Goal: Transaction & Acquisition: Purchase product/service

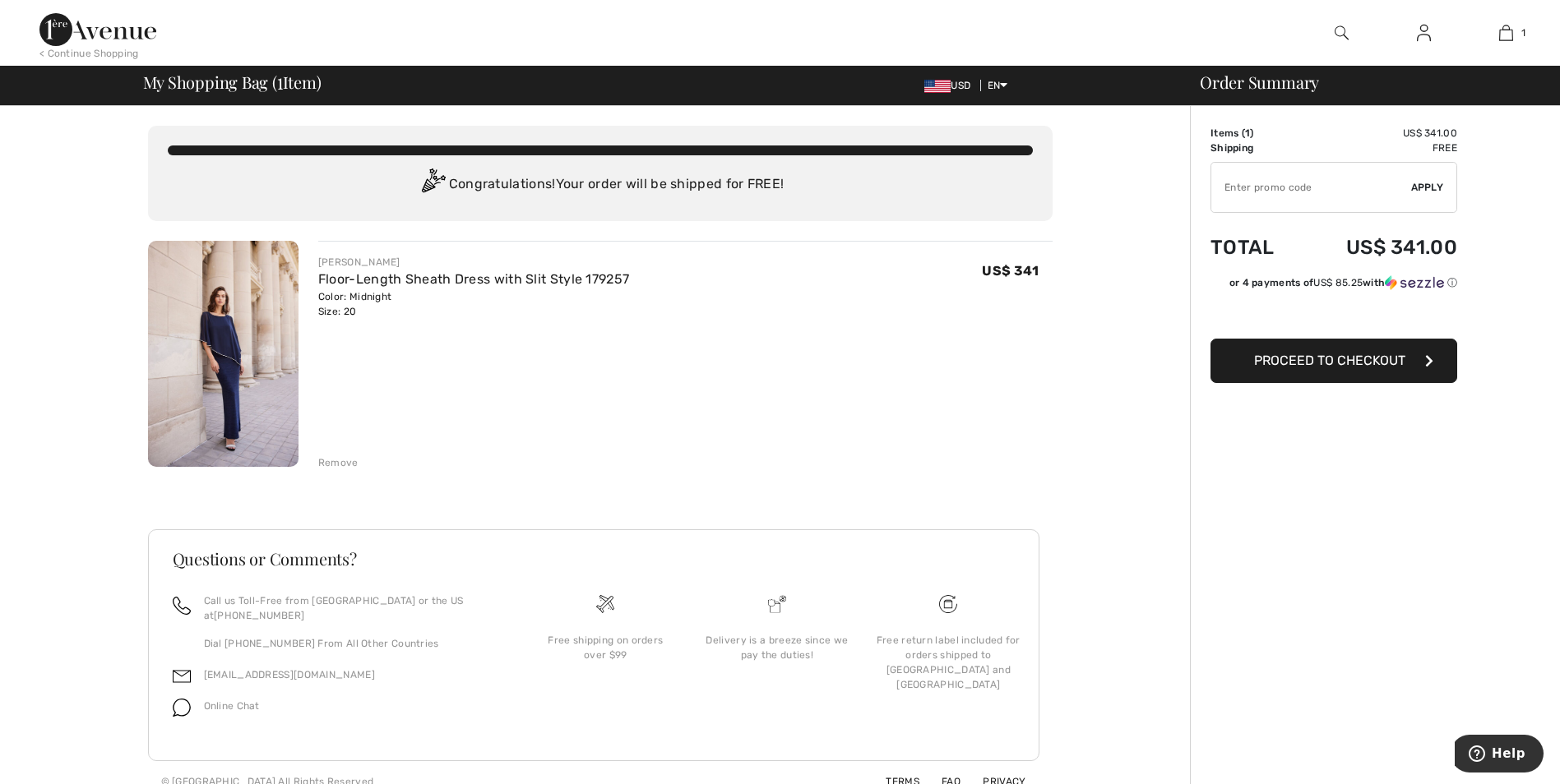
click at [1366, 358] on span "Proceed to Checkout" at bounding box center [1330, 359] width 152 height 15
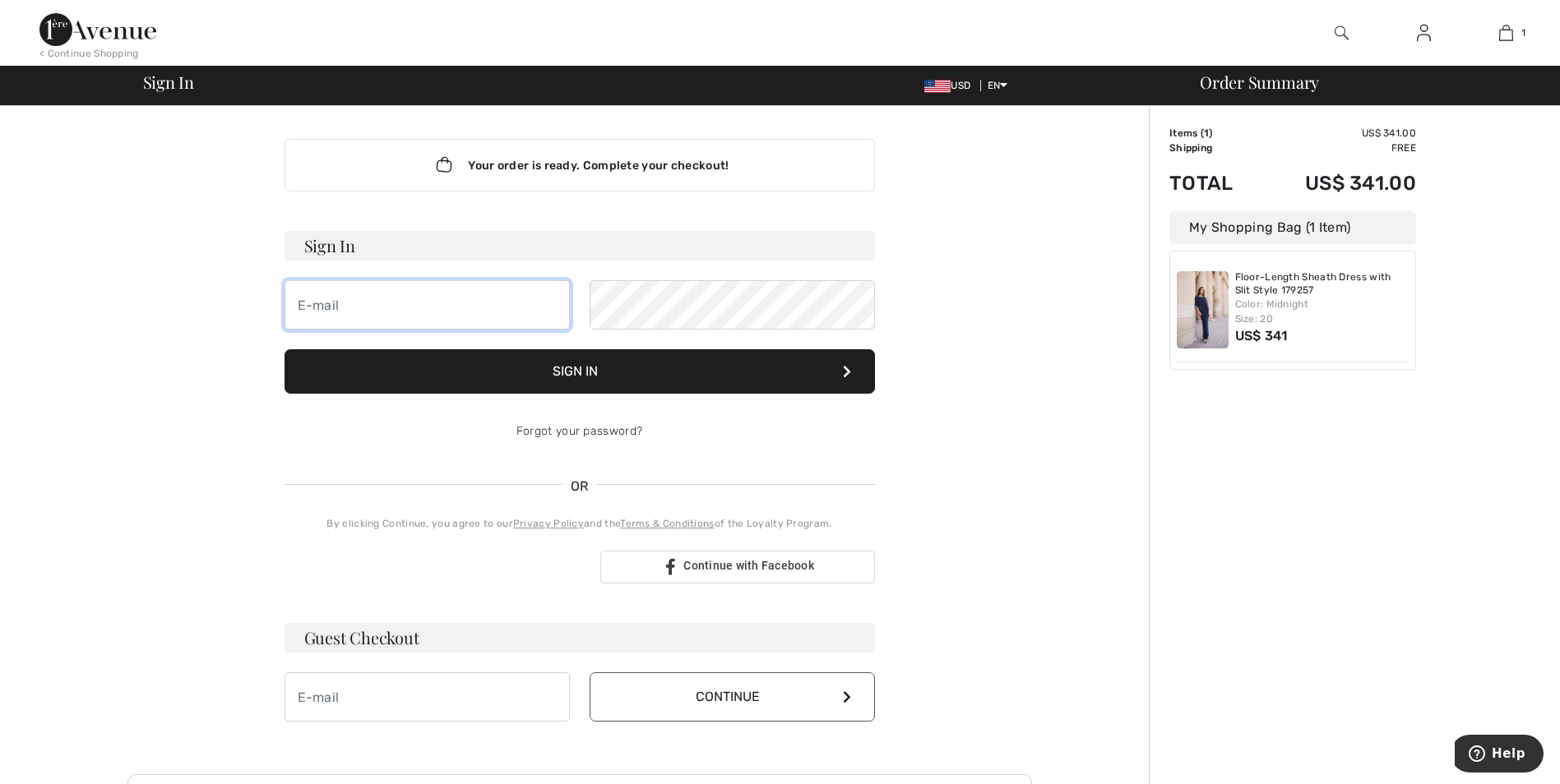
click at [360, 315] on input "email" at bounding box center [427, 305] width 285 height 49
type input "[EMAIL_ADDRESS][DOMAIN_NAME]"
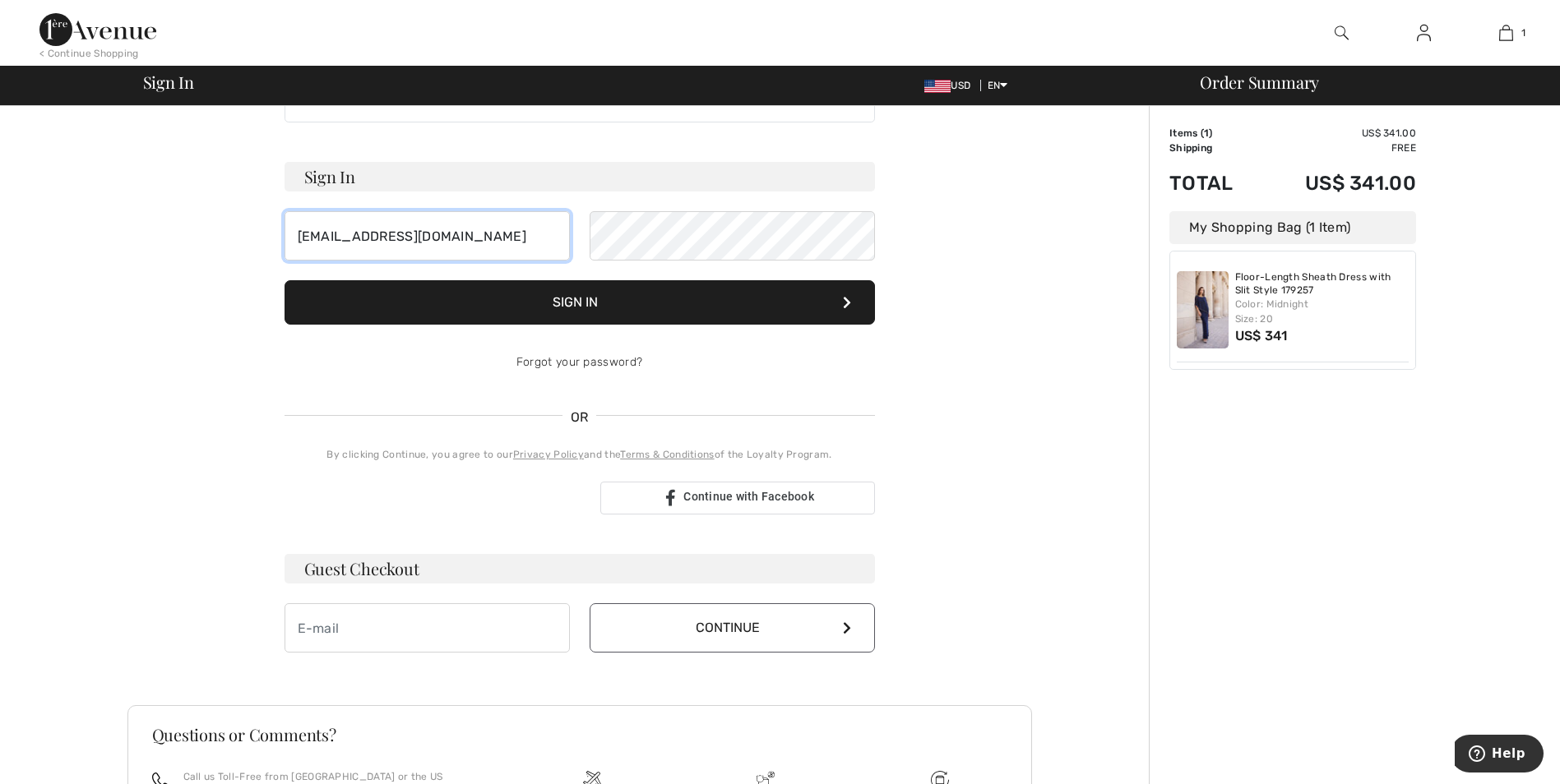
scroll to position [164, 0]
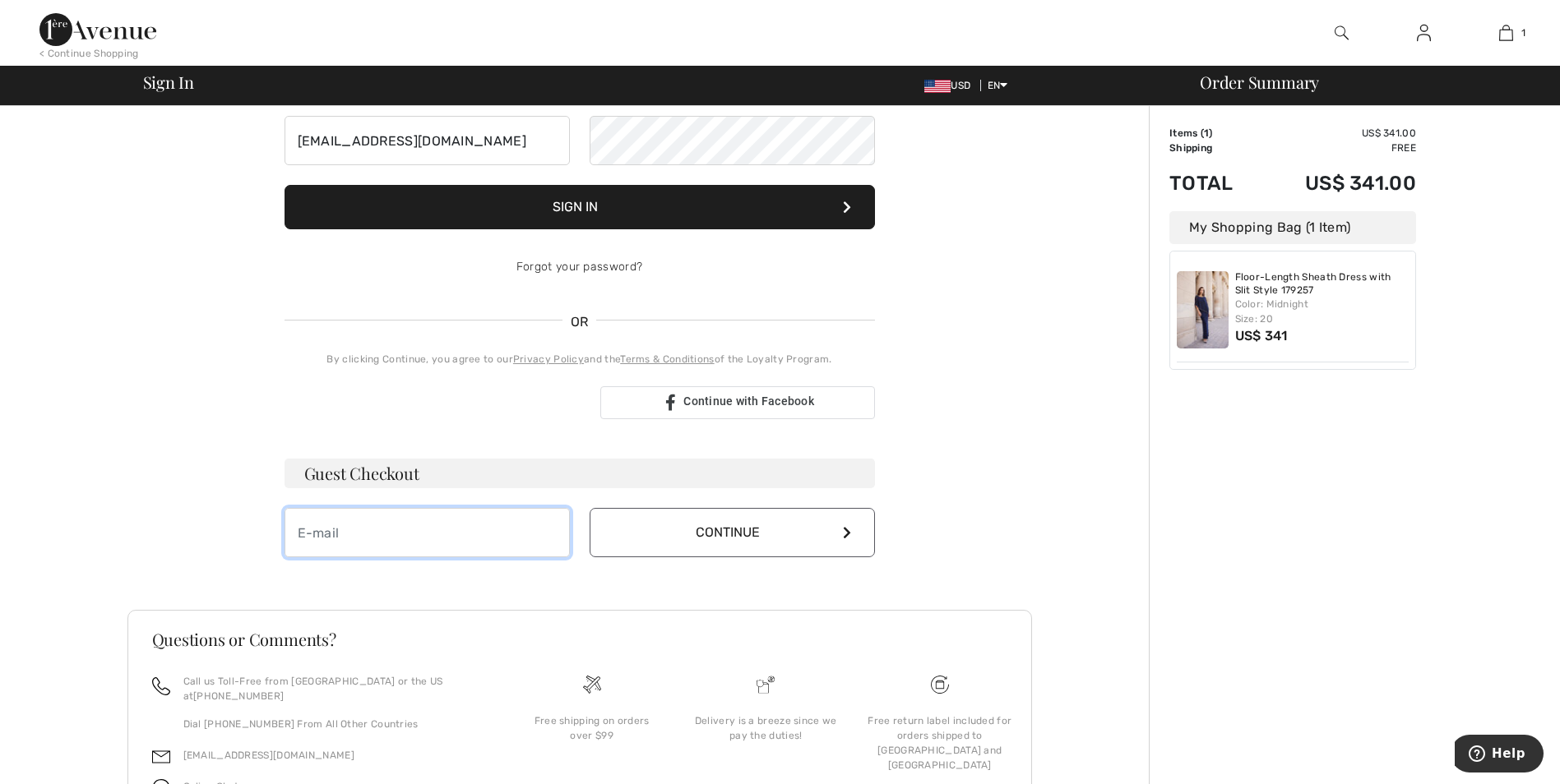
click at [491, 538] on input "email" at bounding box center [427, 532] width 285 height 49
type input "[EMAIL_ADDRESS][DOMAIN_NAME]"
click at [726, 538] on button "Continue" at bounding box center [732, 532] width 285 height 49
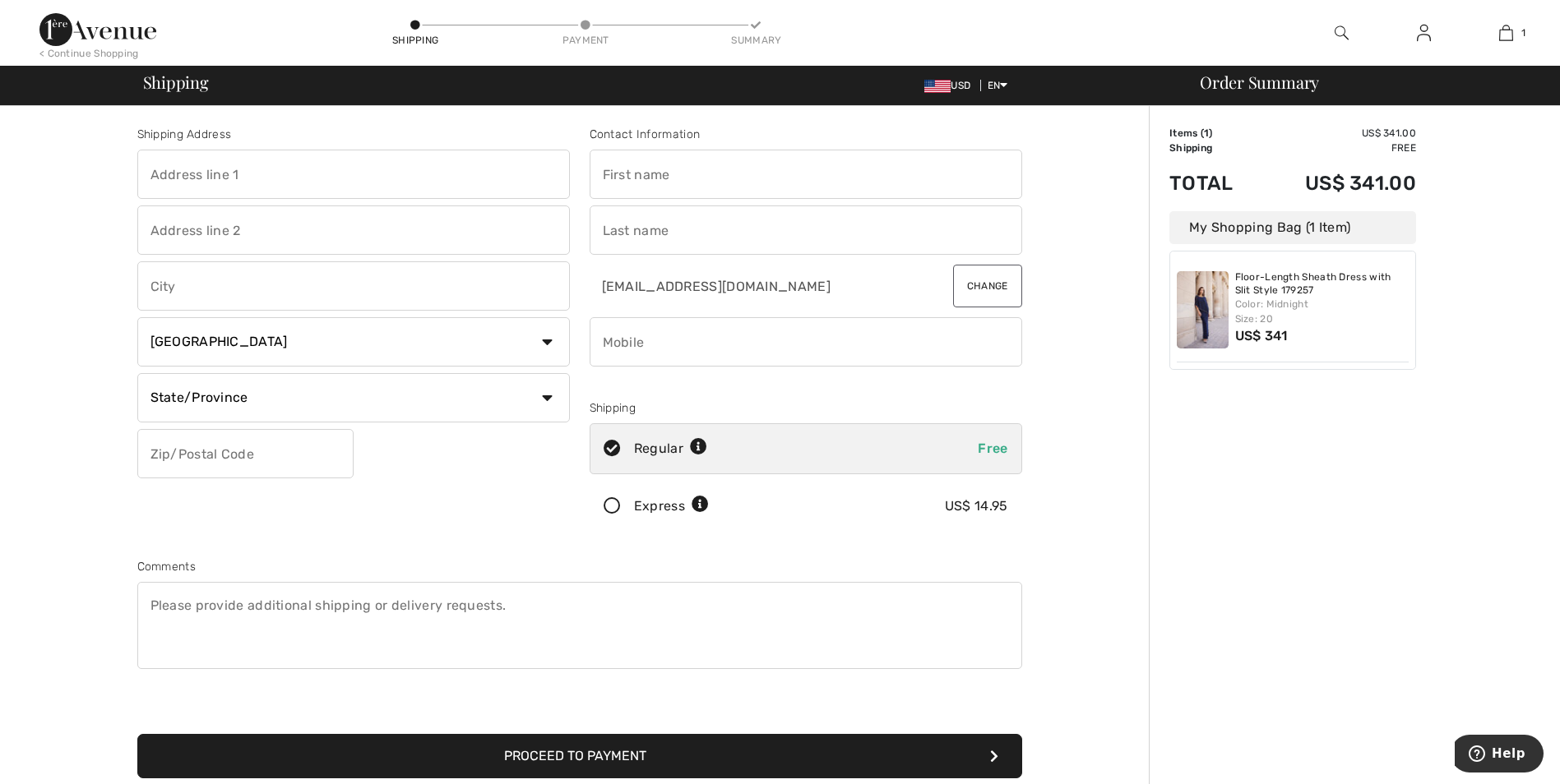
click at [401, 174] on input "text" at bounding box center [353, 174] width 432 height 49
type input "[STREET_ADDRESS][PERSON_NAME]"
type input "WADSWORTH"
select select "US"
type input "44281"
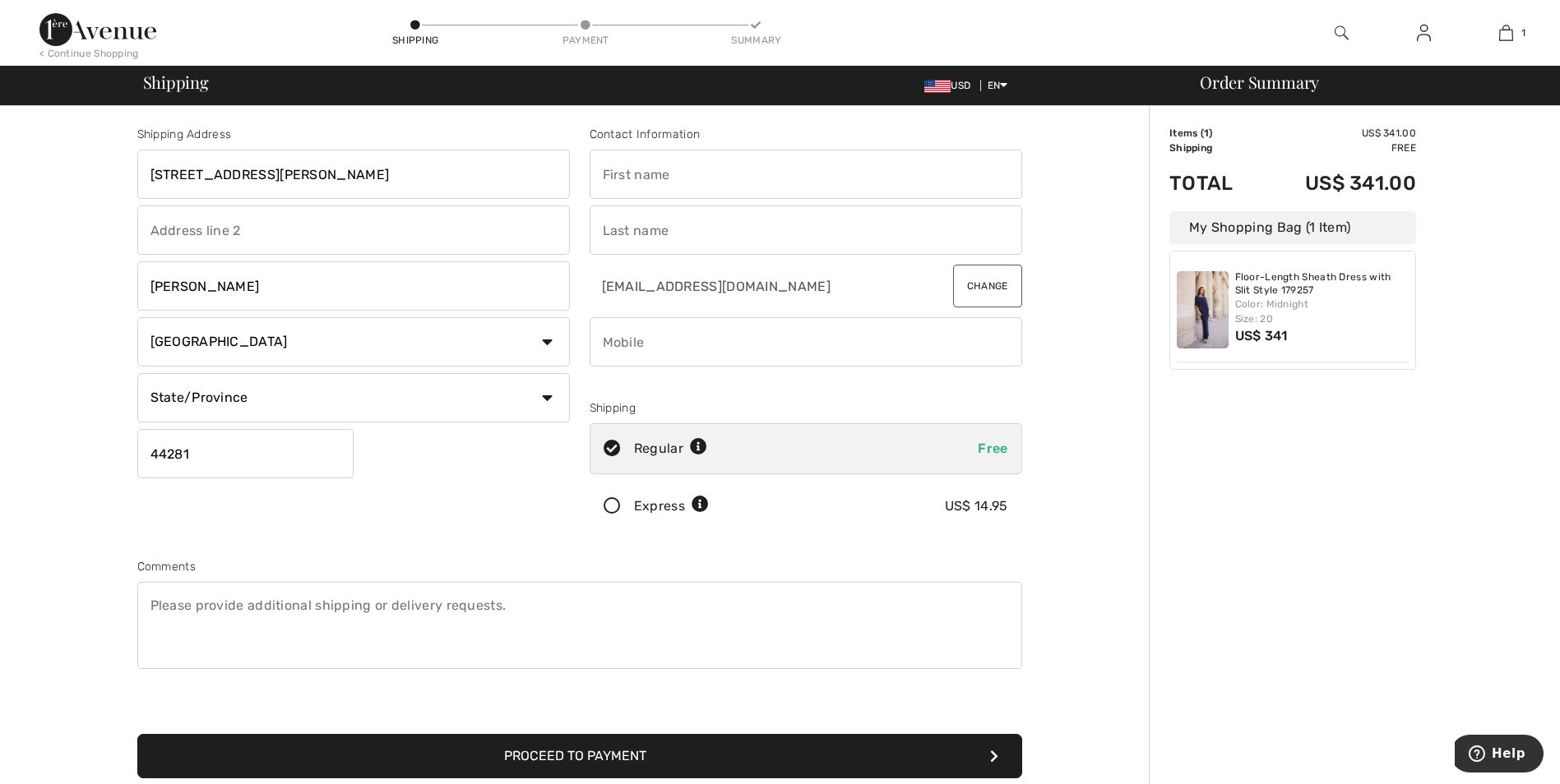
type input "Robin"
type input "Kilbride"
type input "3306189028"
click at [614, 505] on icon at bounding box center [612, 506] width 44 height 17
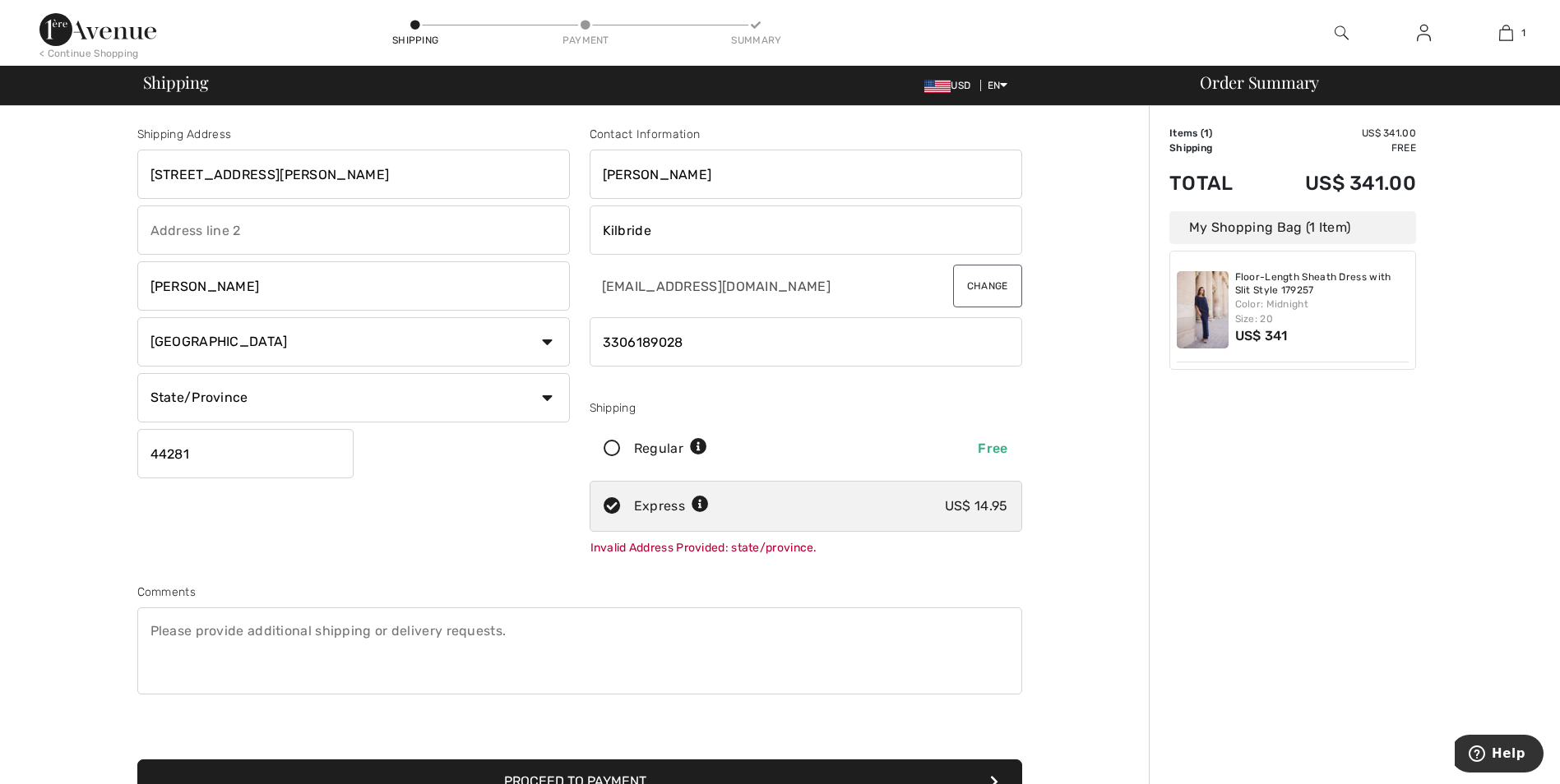
click at [540, 401] on select "State/Province Alabama Alaska American Samoa Arizona Arkansas California Colora…" at bounding box center [353, 397] width 432 height 49
select select "OH"
click at [137, 373] on select "State/Province Alabama Alaska American Samoa Arizona Arkansas California Colora…" at bounding box center [353, 397] width 432 height 49
click at [619, 441] on icon at bounding box center [612, 449] width 44 height 17
radio input "true"
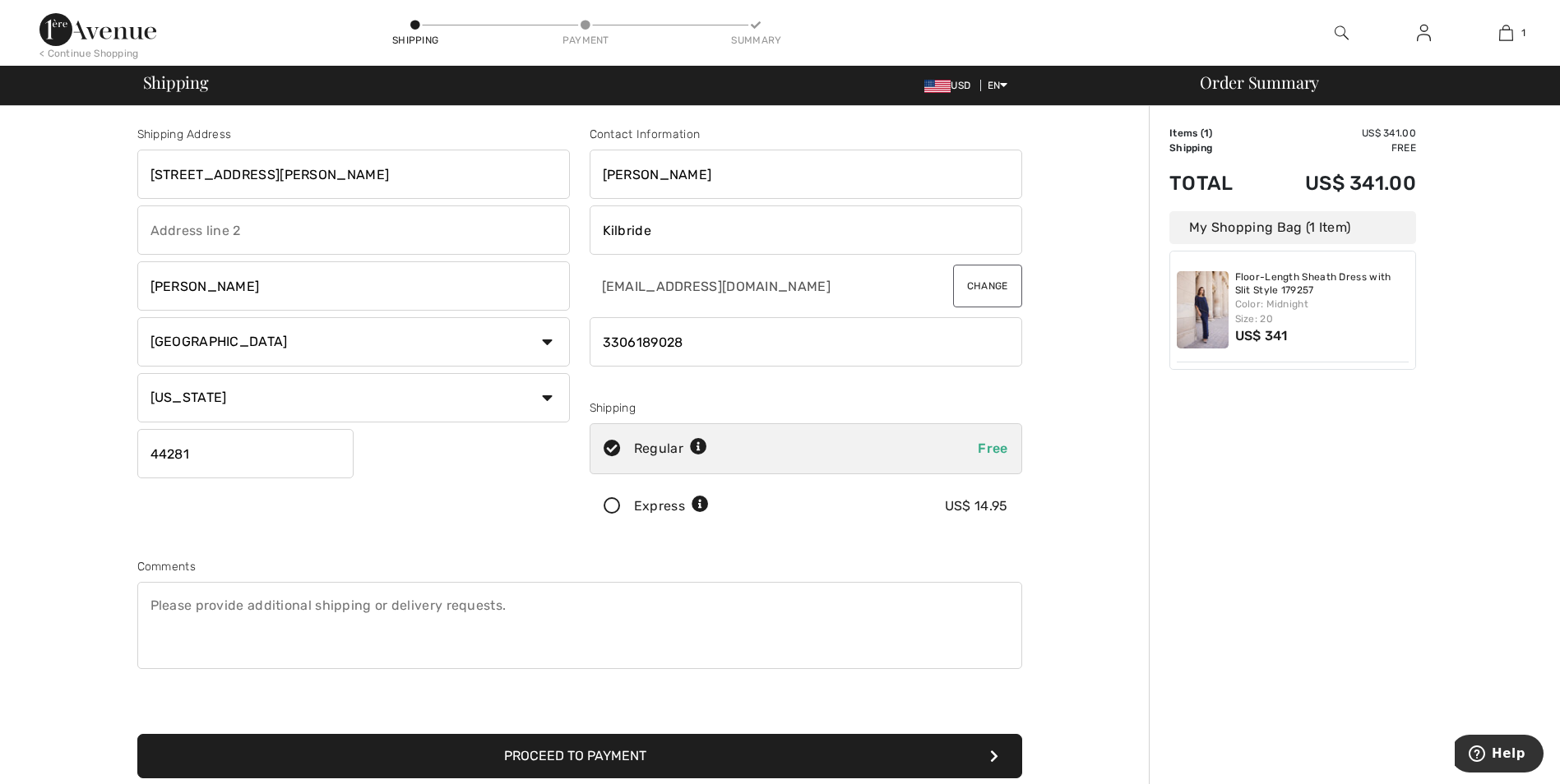
click at [616, 504] on icon at bounding box center [612, 506] width 44 height 17
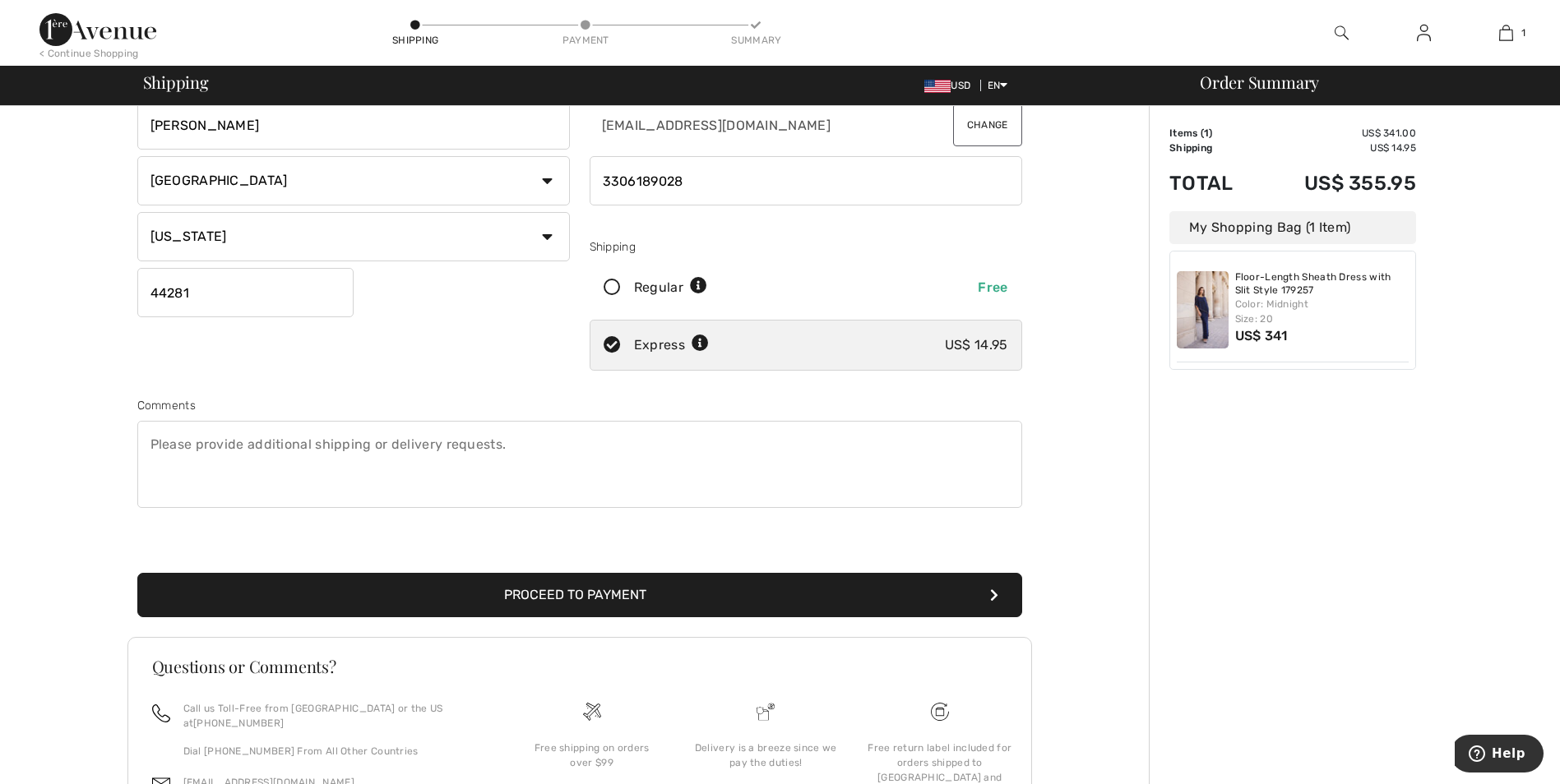
scroll to position [164, 0]
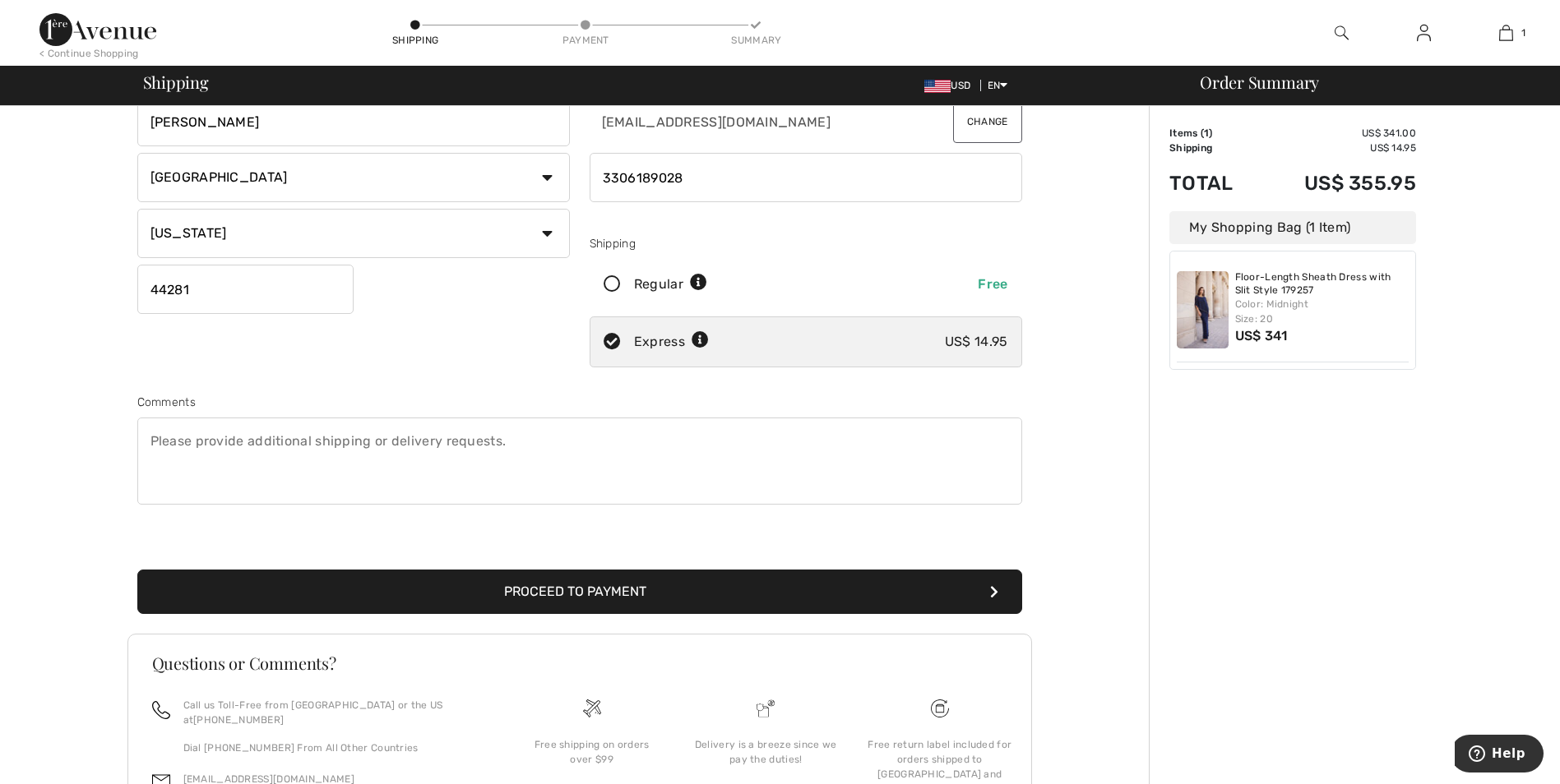
click at [613, 589] on button "Proceed to Payment" at bounding box center [579, 592] width 885 height 45
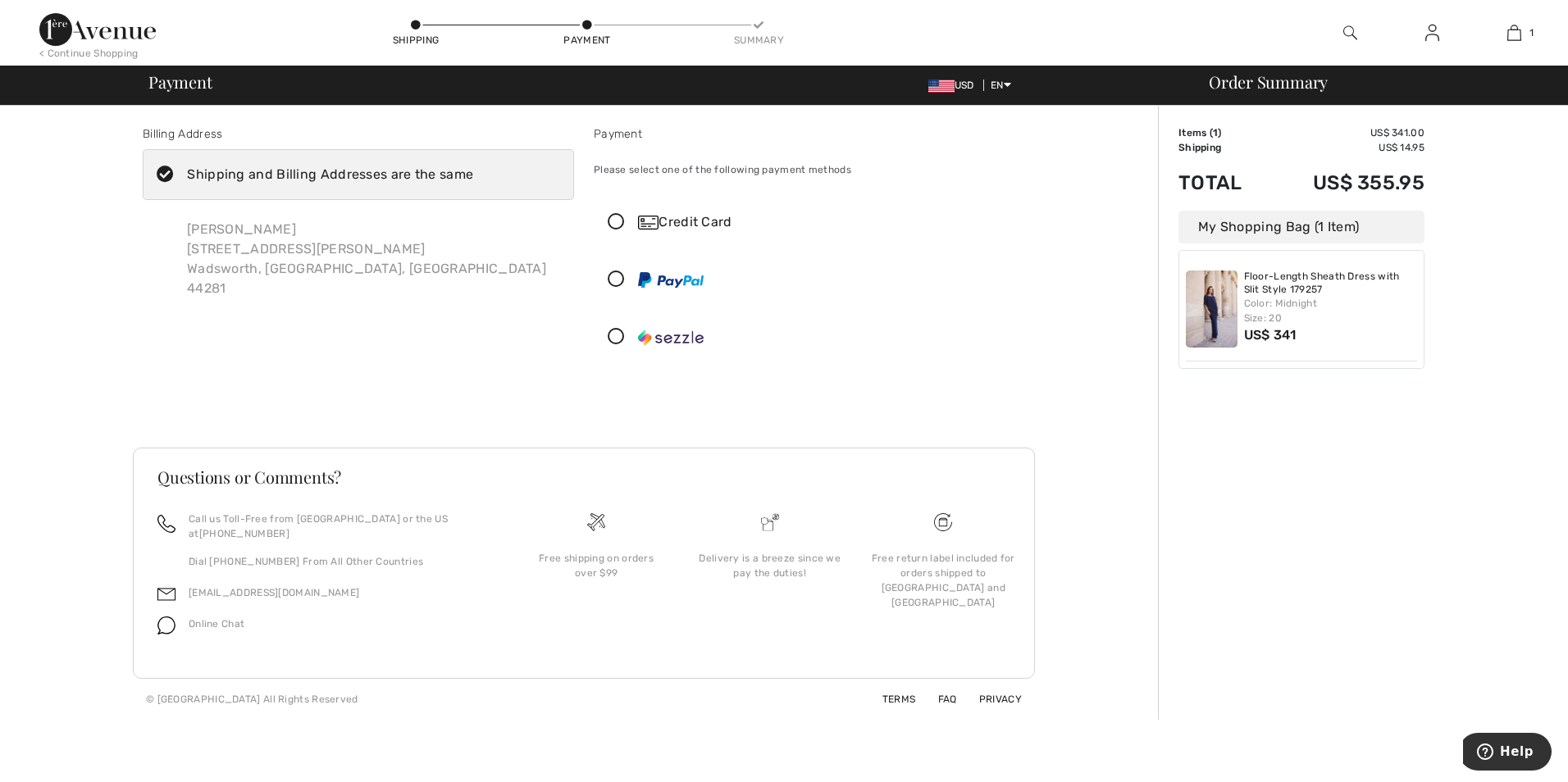
click at [619, 217] on icon at bounding box center [616, 222] width 44 height 17
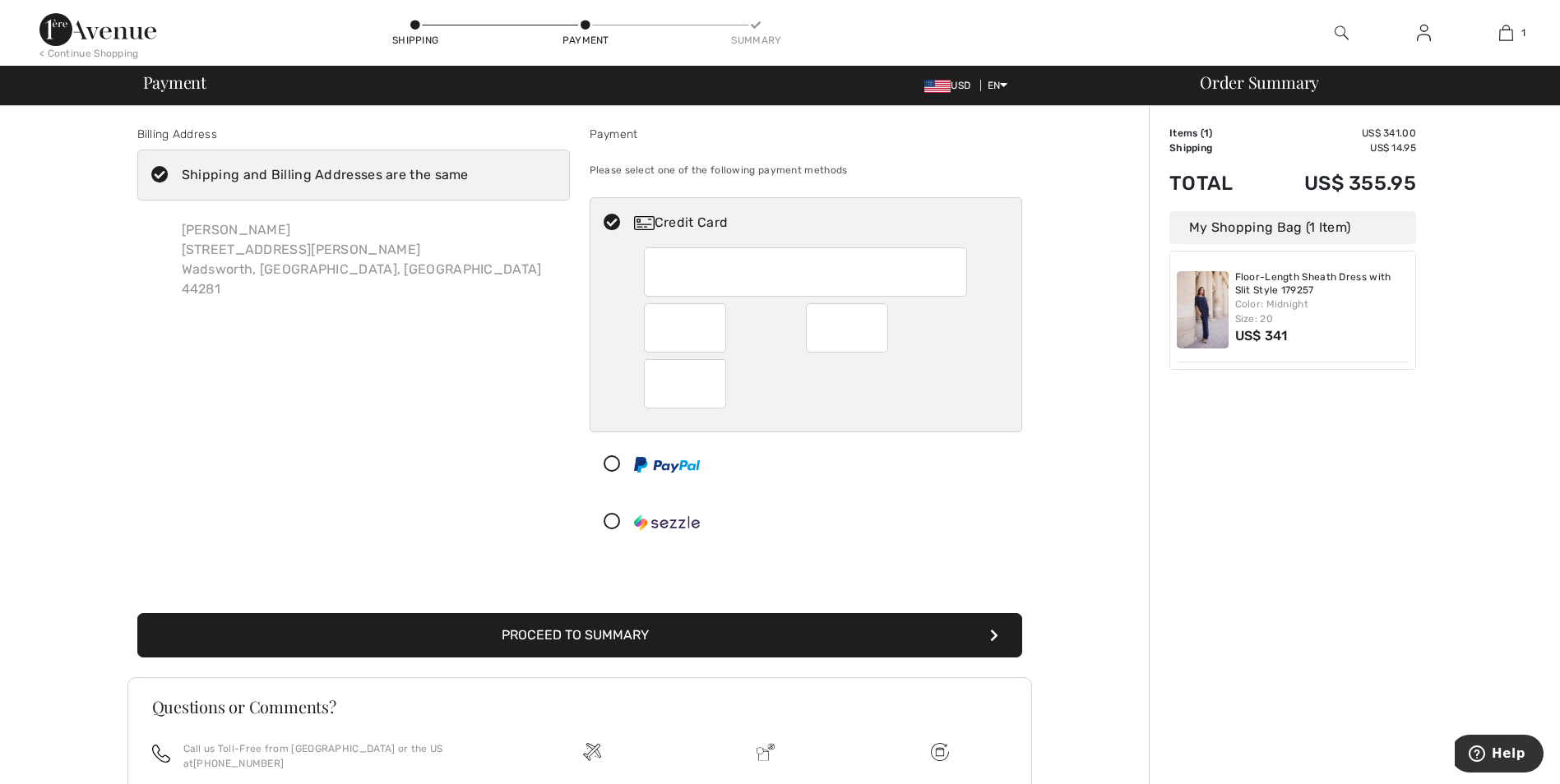
click at [607, 640] on button "Proceed to Summary" at bounding box center [579, 635] width 885 height 45
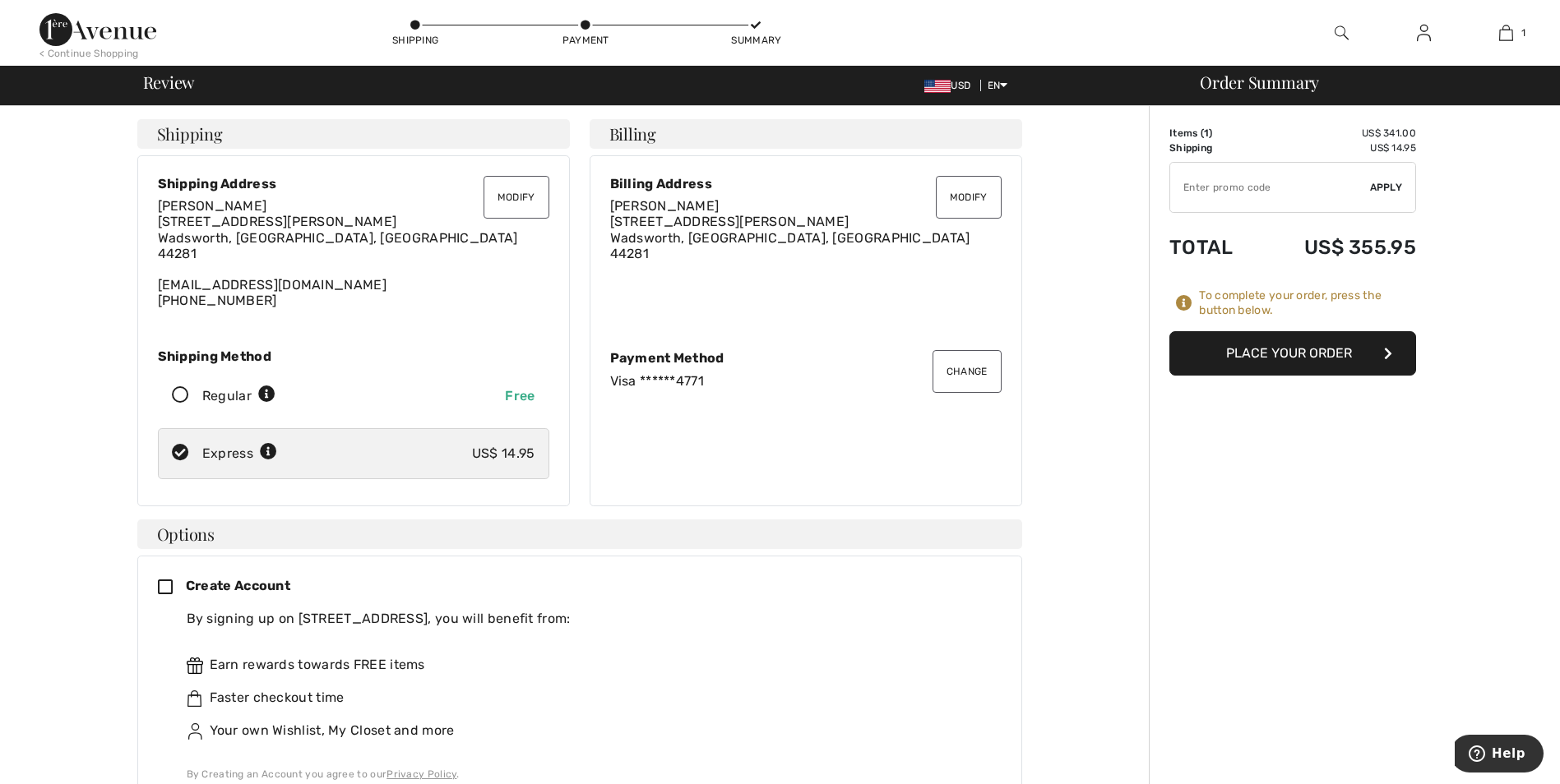
click at [1318, 352] on button "Place Your Order" at bounding box center [1292, 354] width 247 height 45
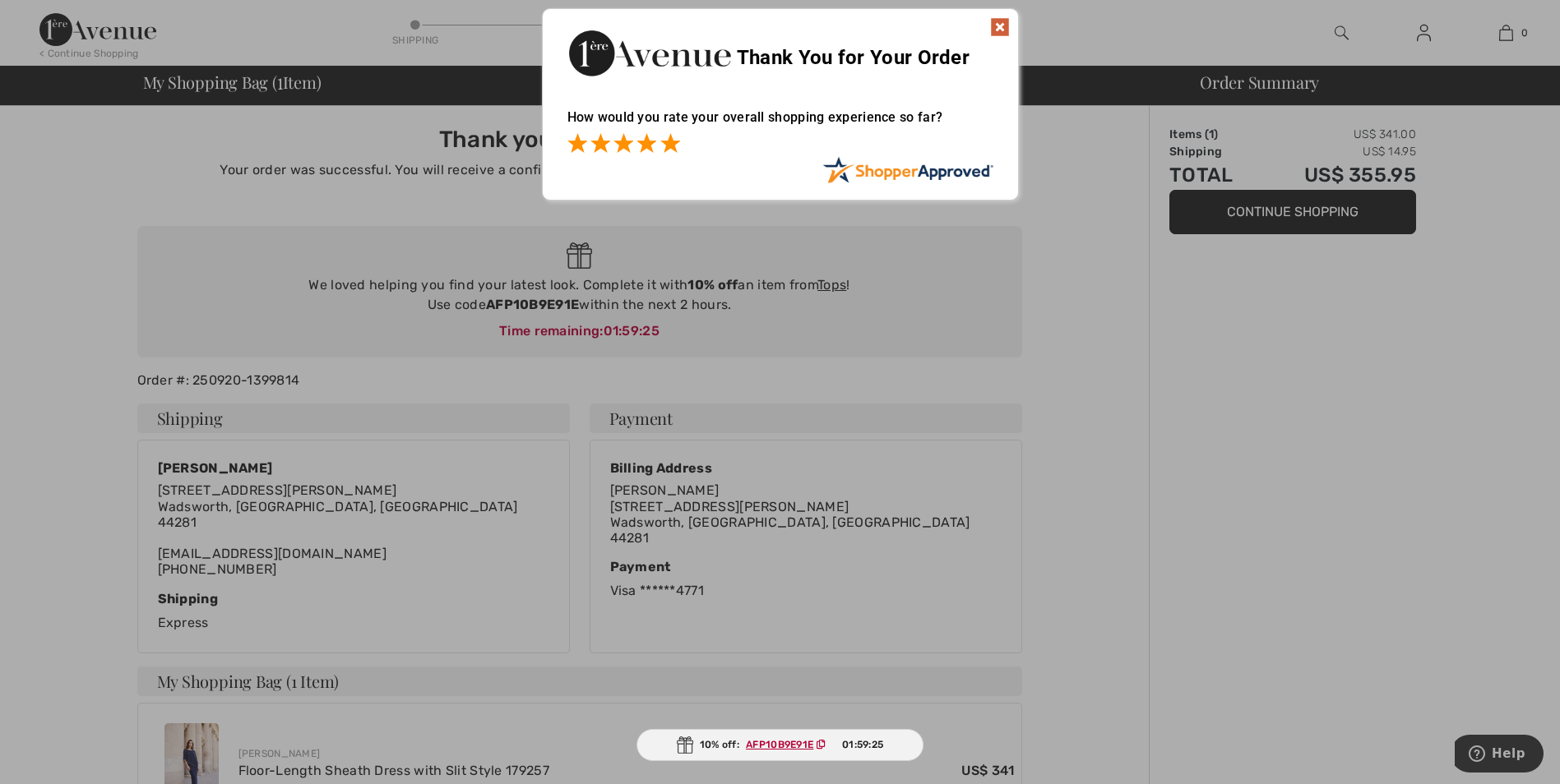
click at [680, 141] on span at bounding box center [670, 143] width 20 height 20
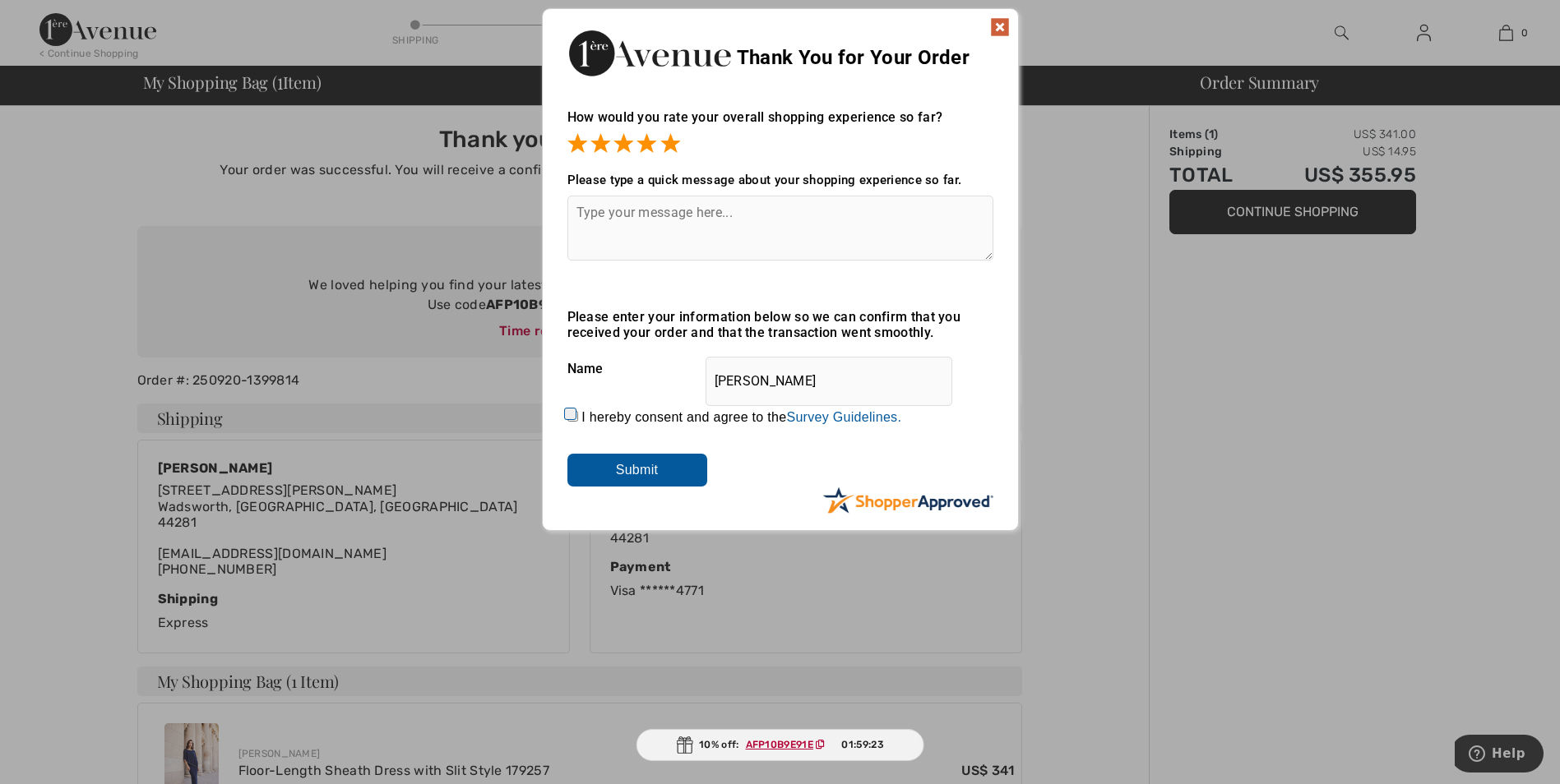
click at [654, 470] on input "Submit" at bounding box center [637, 470] width 140 height 33
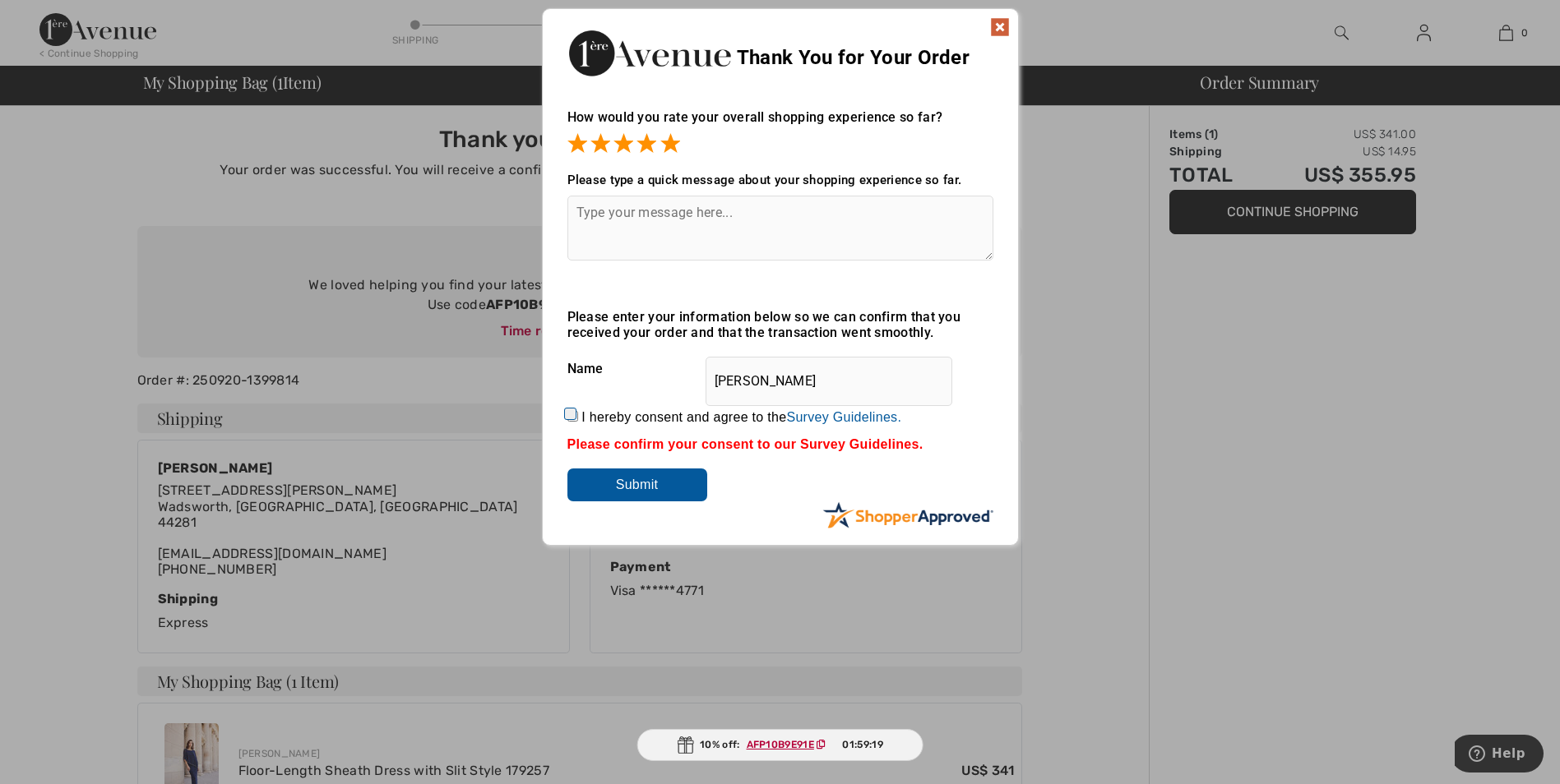
click at [1001, 22] on img at bounding box center [1000, 27] width 20 height 20
